Goal: Learn about a topic: Understand process/instructions

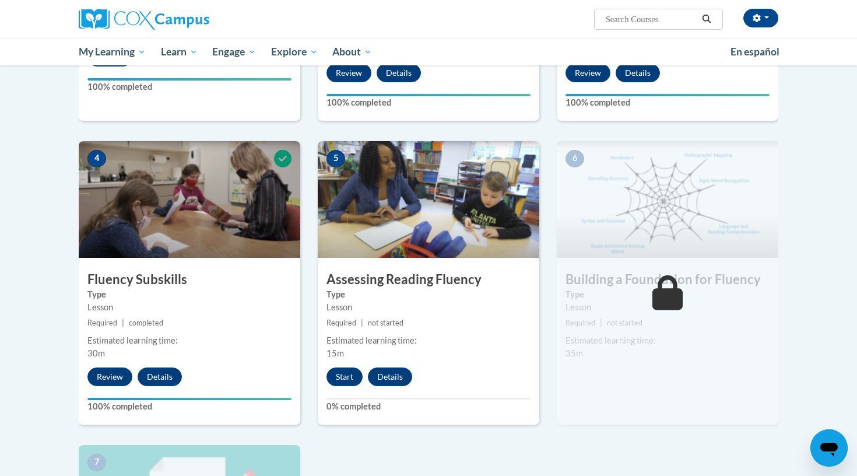
scroll to position [489, 0]
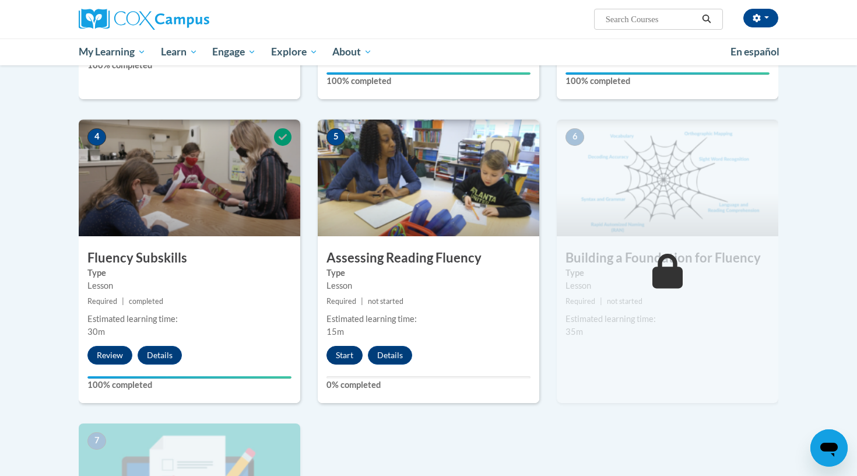
click at [340, 355] on button "Start" at bounding box center [344, 355] width 36 height 19
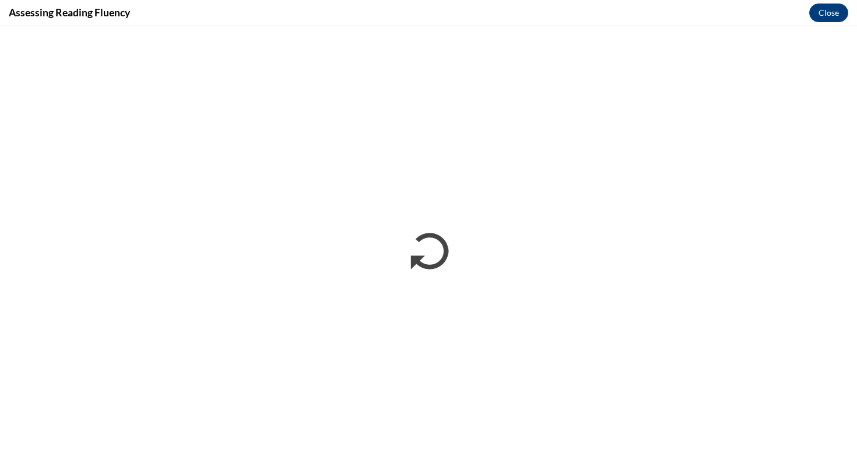
scroll to position [0, 0]
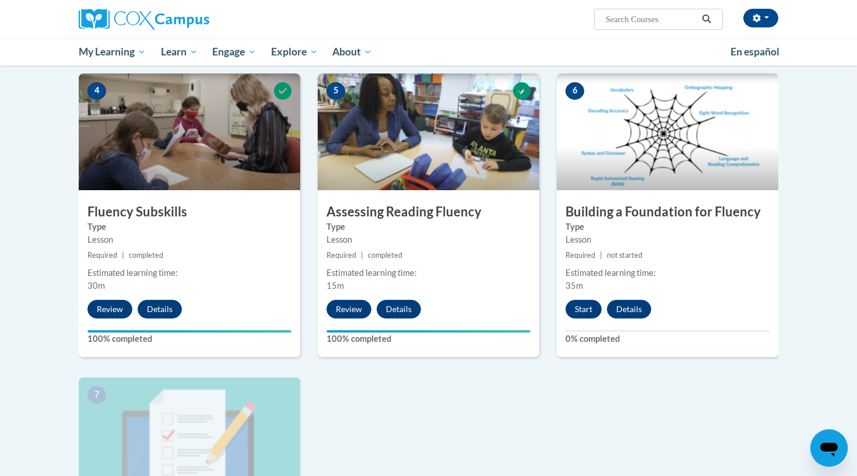
scroll to position [542, 0]
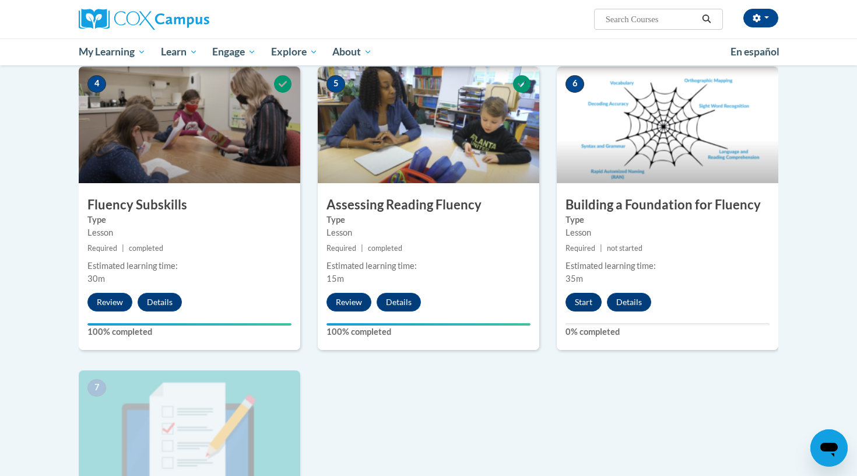
click at [582, 300] on button "Start" at bounding box center [584, 302] width 36 height 19
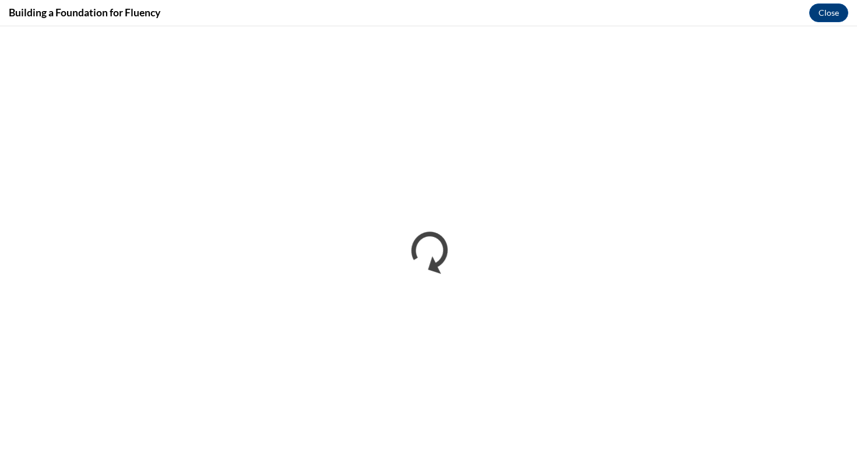
scroll to position [0, 0]
